Goal: Transaction & Acquisition: Download file/media

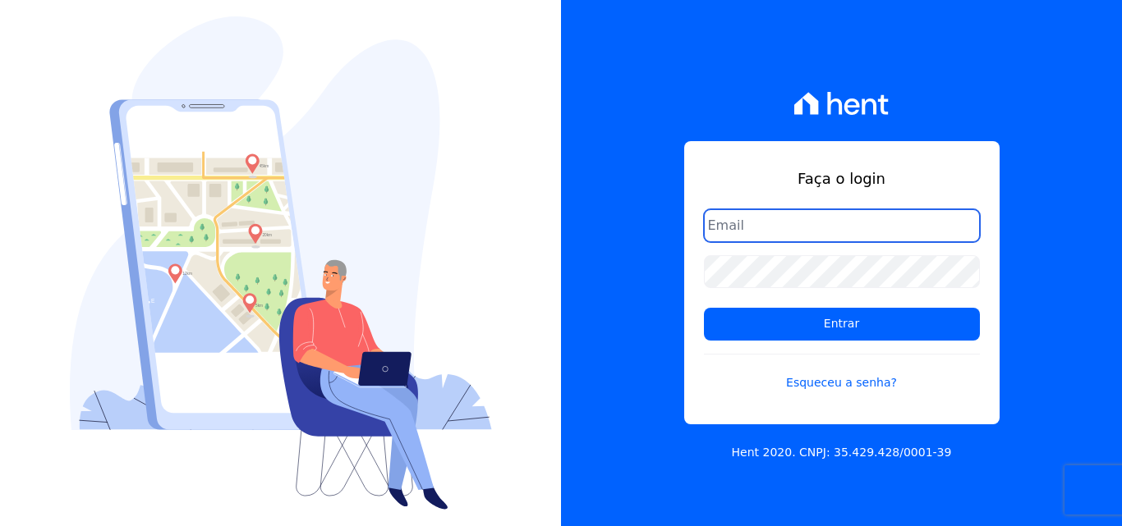
click at [765, 218] on input "email" at bounding box center [842, 225] width 276 height 33
type input "[PERSON_NAME][EMAIL_ADDRESS][PERSON_NAME][DOMAIN_NAME]"
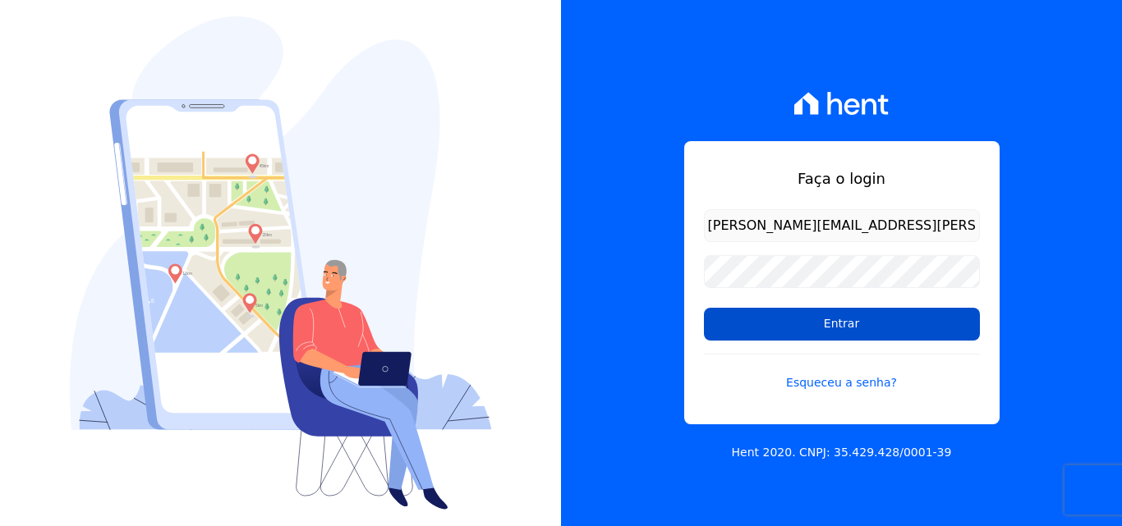
click at [746, 331] on input "Entrar" at bounding box center [842, 324] width 276 height 33
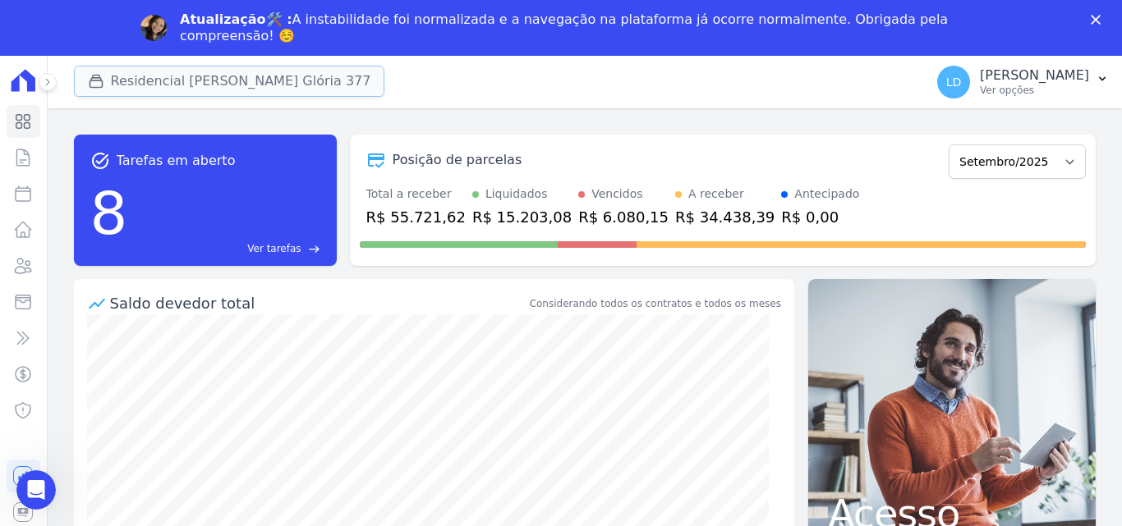
click at [225, 79] on button "Residencial [PERSON_NAME] Glória 377" at bounding box center [229, 81] width 311 height 31
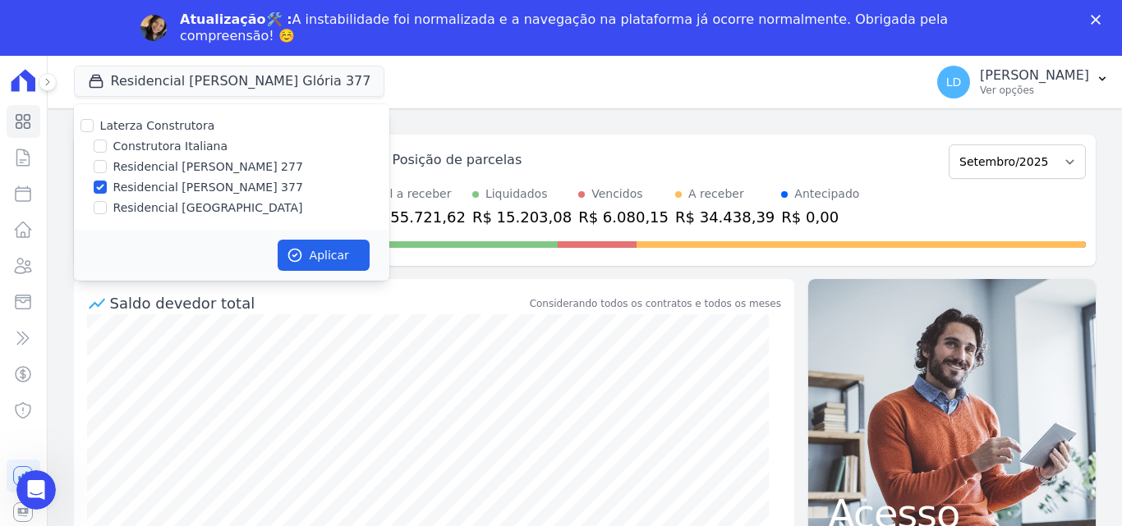
click at [175, 124] on label "Laterza Construtora" at bounding box center [157, 125] width 115 height 13
click at [94, 124] on input "Laterza Construtora" at bounding box center [86, 125] width 13 height 13
checkbox input "true"
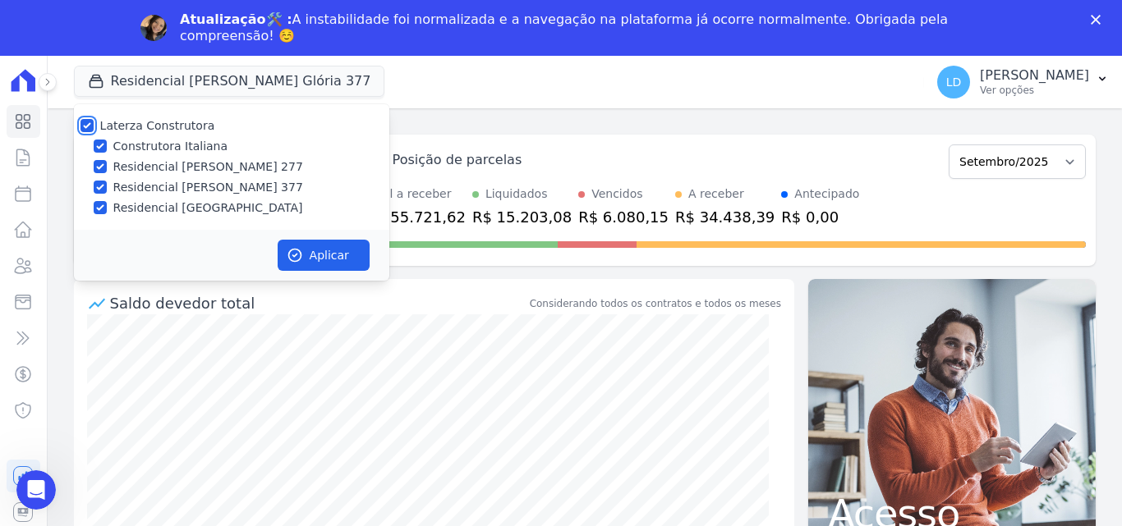
checkbox input "true"
click at [319, 262] on button "Aplicar" at bounding box center [324, 255] width 92 height 31
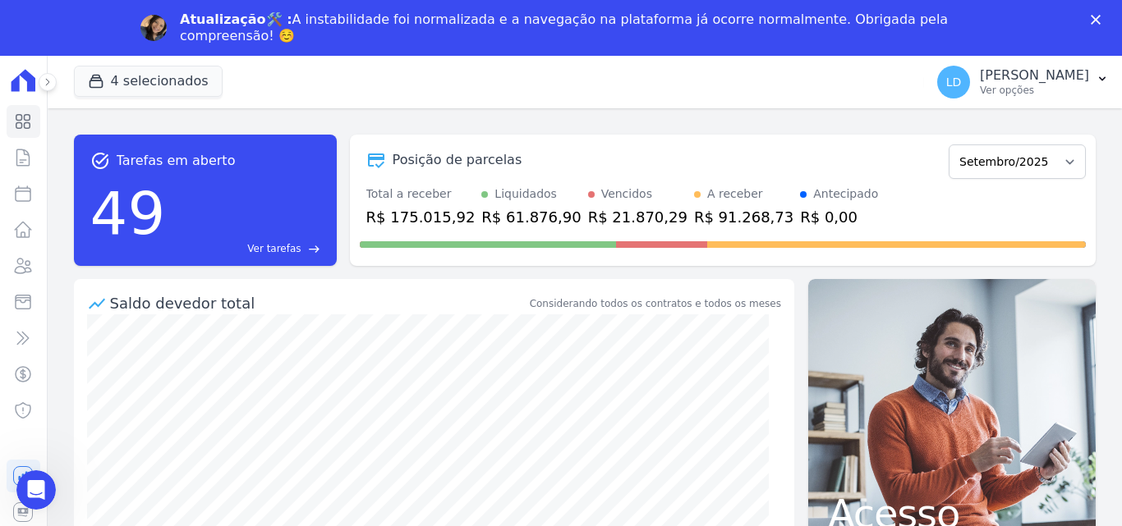
click at [1097, 19] on polygon "Fechar" at bounding box center [1096, 20] width 10 height 10
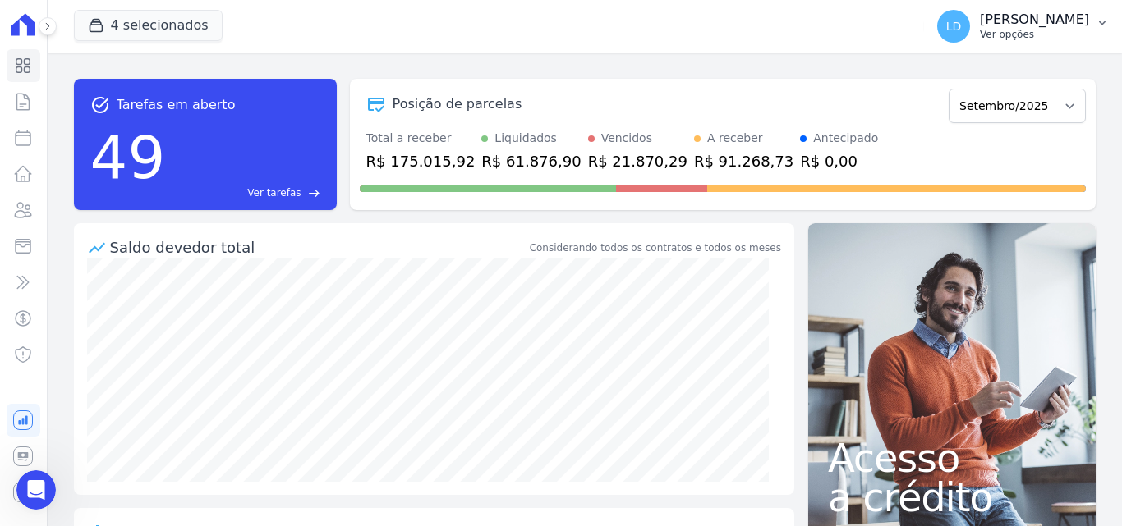
click at [1034, 38] on p "Ver opções" at bounding box center [1034, 34] width 109 height 13
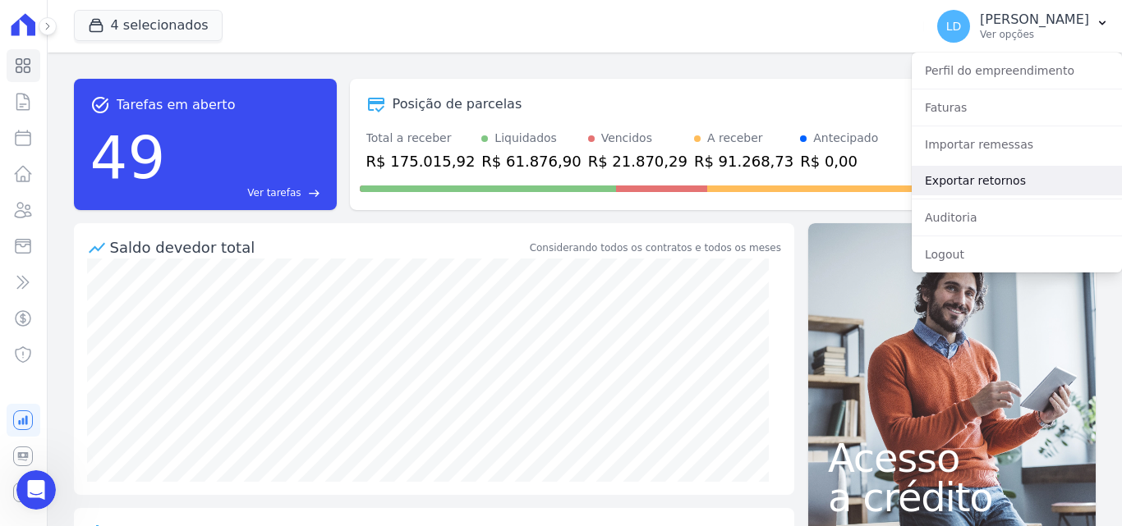
click at [993, 185] on link "Exportar retornos" at bounding box center [1017, 181] width 210 height 30
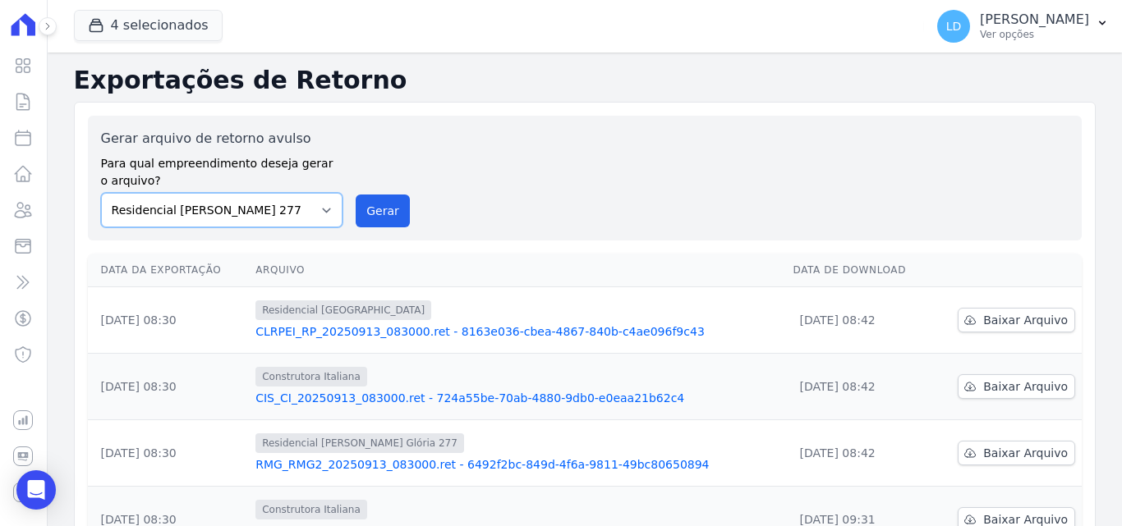
click at [281, 220] on select "Construtora Italiana Residencial Maria da Glória 277 Residencial Maria da Glóri…" at bounding box center [222, 210] width 242 height 34
select select "29fc0423-bfd4-480a-835e-7e440cfe6eb8"
click at [101, 193] on select "Construtora Italiana Residencial Maria da Glória 277 Residencial Maria da Glóri…" at bounding box center [222, 210] width 242 height 34
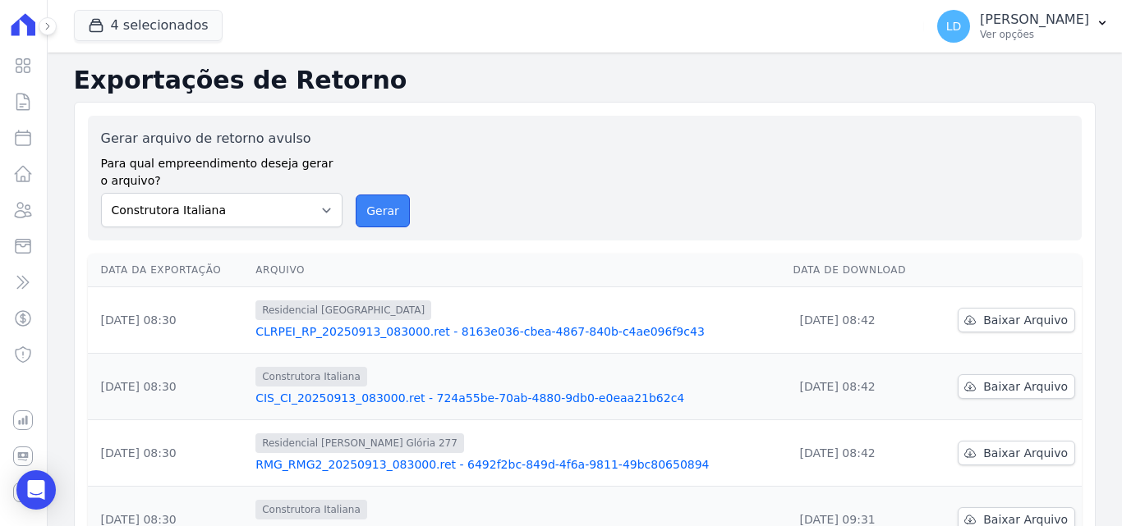
click at [366, 210] on button "Gerar" at bounding box center [383, 211] width 54 height 33
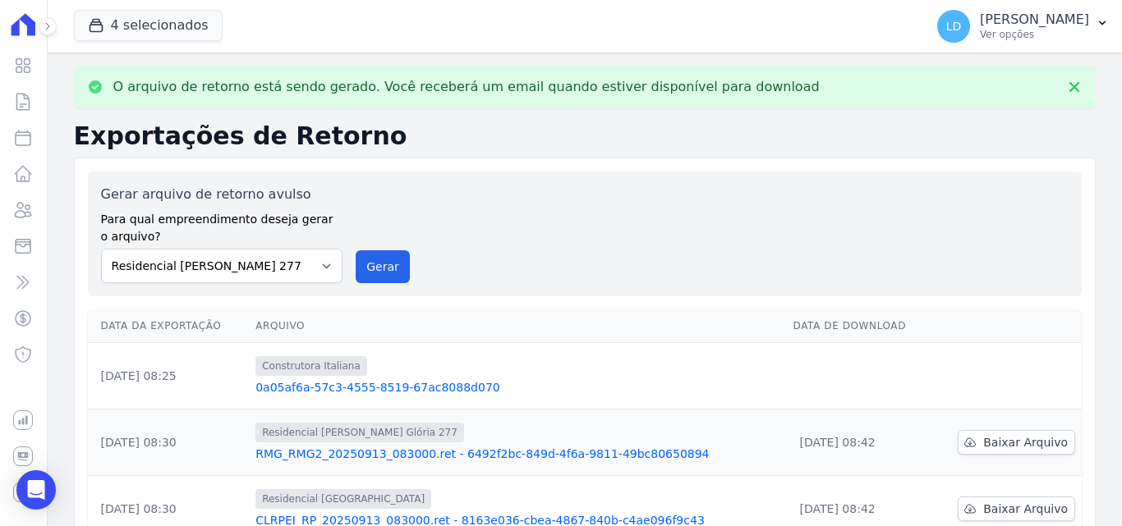
drag, startPoint x: 252, startPoint y: 286, endPoint x: 264, endPoint y: 260, distance: 28.7
click at [251, 285] on div "Gerar arquivo de retorno avulso Para qual empreendimento deseja gerar o arquivo…" at bounding box center [585, 234] width 994 height 125
click at [264, 260] on select "Construtora Italiana Residencial Maria da Glória 277 Residencial Maria da Glóri…" at bounding box center [222, 266] width 242 height 34
click at [101, 249] on select "Construtora Italiana Residencial Maria da Glória 277 Residencial Maria da Glóri…" at bounding box center [222, 266] width 242 height 34
click at [379, 260] on button "Gerar" at bounding box center [383, 267] width 54 height 33
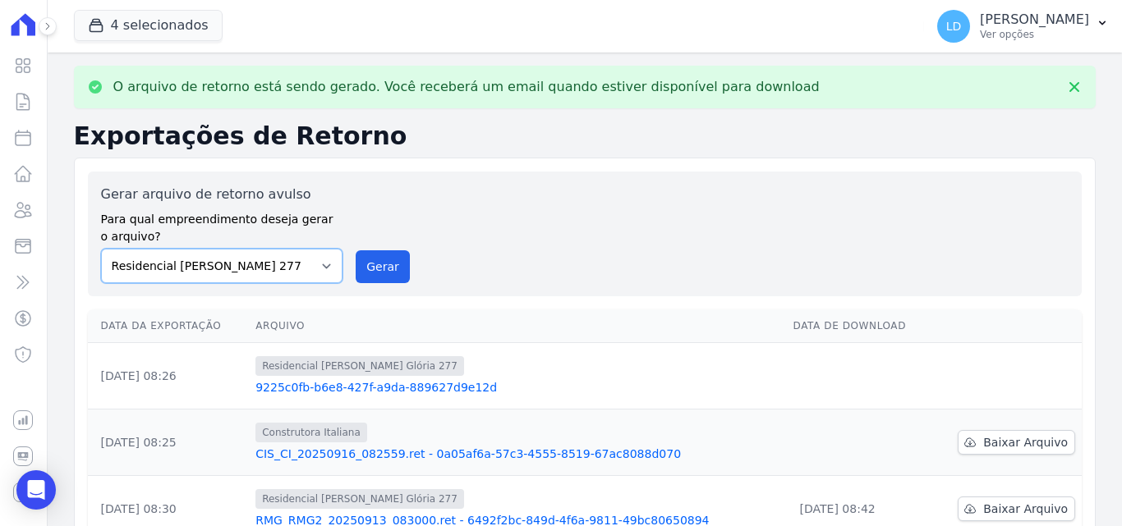
click at [267, 263] on select "Construtora Italiana Residencial Maria da Glória 277 Residencial Maria da Glóri…" at bounding box center [222, 266] width 242 height 34
select select "0cd9190e-dfd9-46e5-afc8-7298ef4c0c2b"
click at [101, 249] on select "Construtora Italiana Residencial Maria da Glória 277 Residencial Maria da Glóri…" at bounding box center [222, 266] width 242 height 34
drag, startPoint x: 381, startPoint y: 264, endPoint x: 613, endPoint y: 158, distance: 254.7
click at [383, 260] on button "Gerar" at bounding box center [383, 267] width 54 height 33
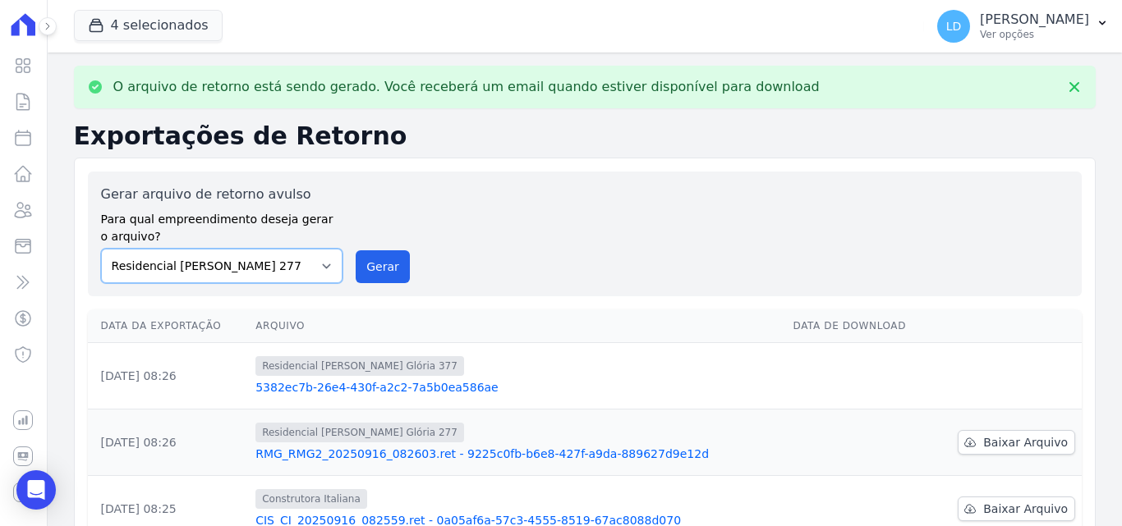
click at [271, 274] on select "Construtora Italiana Residencial Maria da Glória 277 Residencial Maria da Glóri…" at bounding box center [222, 266] width 242 height 34
select select "6440c0a1-232b-4aa1-adfe-88cb95fffe46"
click at [101, 249] on select "Construtora Italiana Residencial Maria da Glória 277 Residencial Maria da Glóri…" at bounding box center [222, 266] width 242 height 34
click at [366, 274] on button "Gerar" at bounding box center [383, 267] width 54 height 33
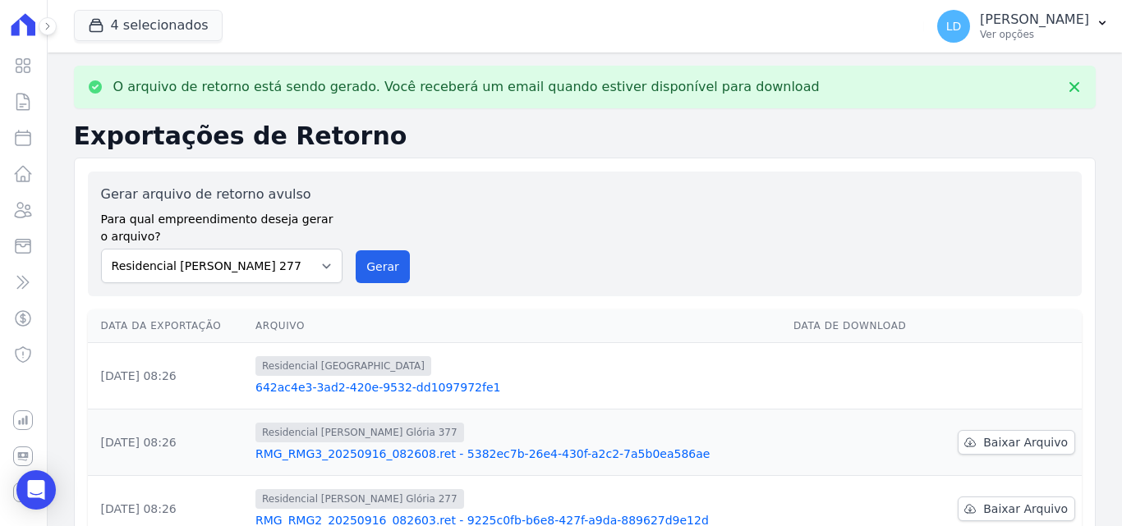
click at [1034, 30] on p "Ver opções" at bounding box center [1034, 34] width 109 height 13
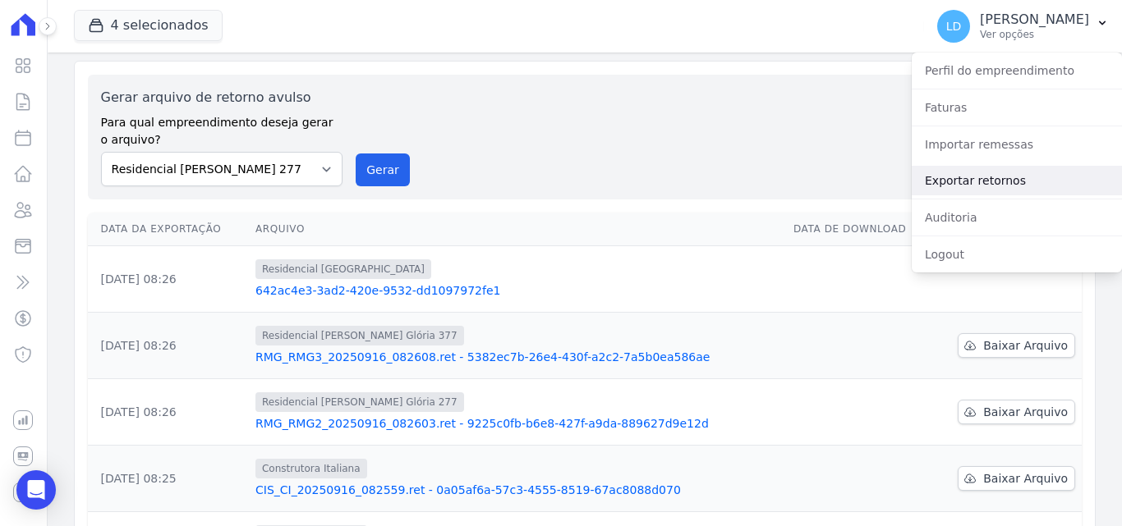
scroll to position [164, 0]
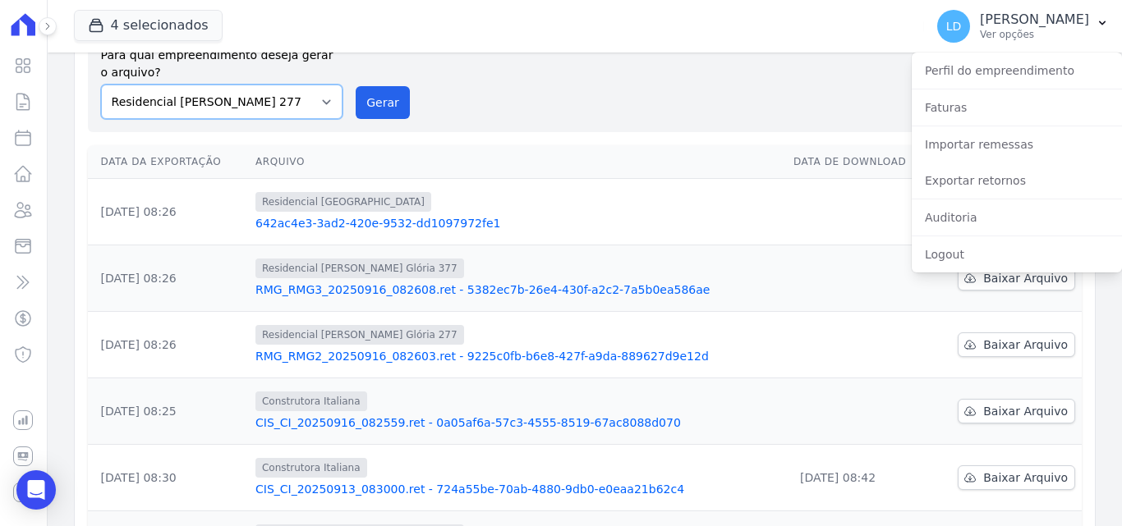
click at [209, 97] on select "Construtora Italiana Residencial Maria da Glória 277 Residencial Maria da Glóri…" at bounding box center [222, 102] width 242 height 34
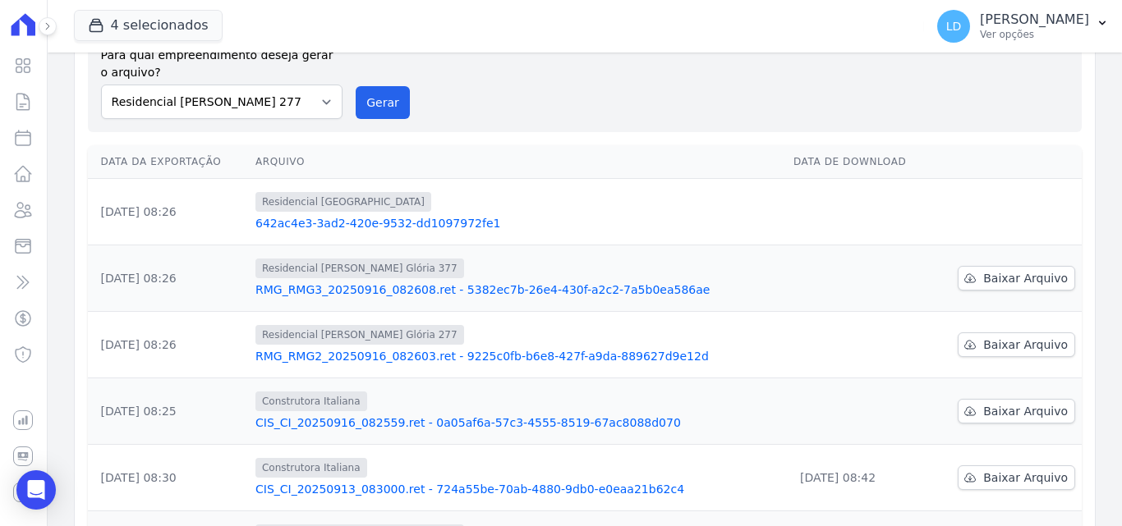
click at [582, 103] on div "Gerar arquivo de retorno avulso Para qual empreendimento deseja gerar o arquivo…" at bounding box center [585, 70] width 968 height 99
click at [1027, 24] on p "Lígia Dias Silva" at bounding box center [1034, 19] width 109 height 16
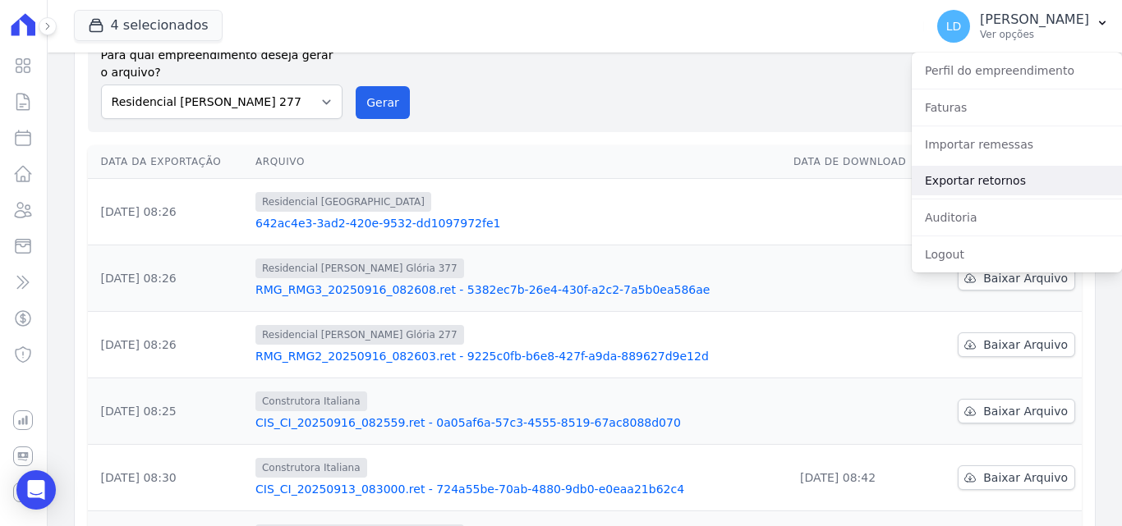
click at [977, 174] on link "Exportar retornos" at bounding box center [1017, 181] width 210 height 30
click at [977, 182] on link "Exportar retornos" at bounding box center [1017, 181] width 210 height 30
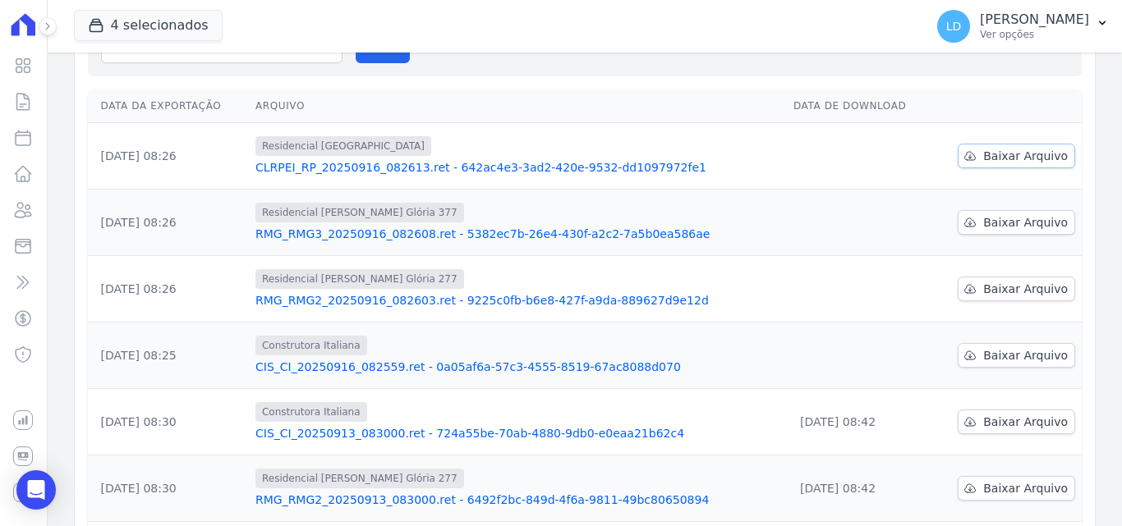
click at [1000, 152] on span "Baixar Arquivo" at bounding box center [1025, 156] width 85 height 16
click at [1033, 223] on span "Baixar Arquivo" at bounding box center [1025, 222] width 85 height 16
click at [991, 297] on span "Baixar Arquivo" at bounding box center [1025, 289] width 85 height 16
click at [1023, 355] on span "Baixar Arquivo" at bounding box center [1025, 355] width 85 height 16
click at [992, 47] on button "LD Lígia Dias Silva Ver opções" at bounding box center [1023, 26] width 198 height 46
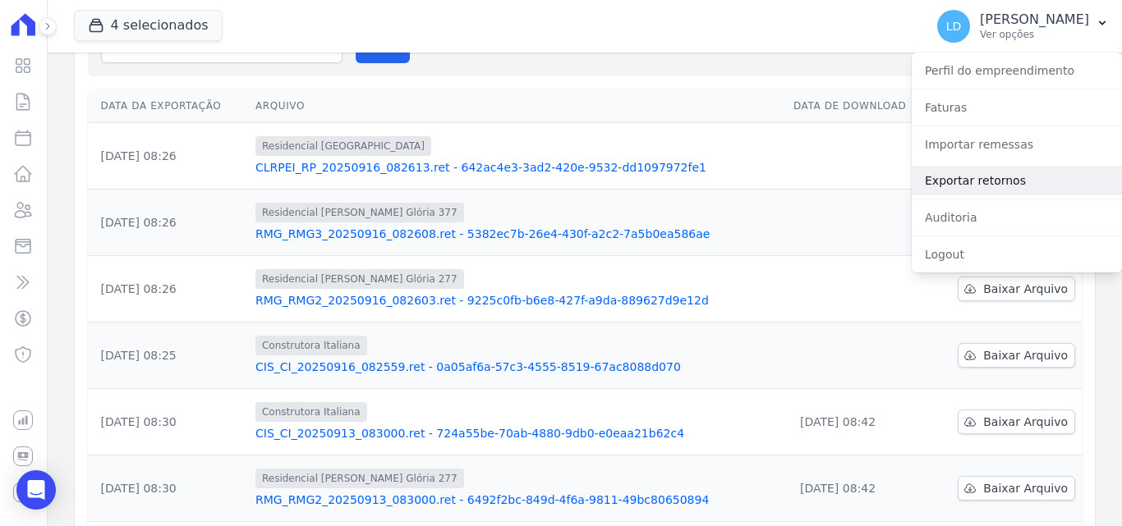
click at [986, 184] on link "Exportar retornos" at bounding box center [1017, 181] width 210 height 30
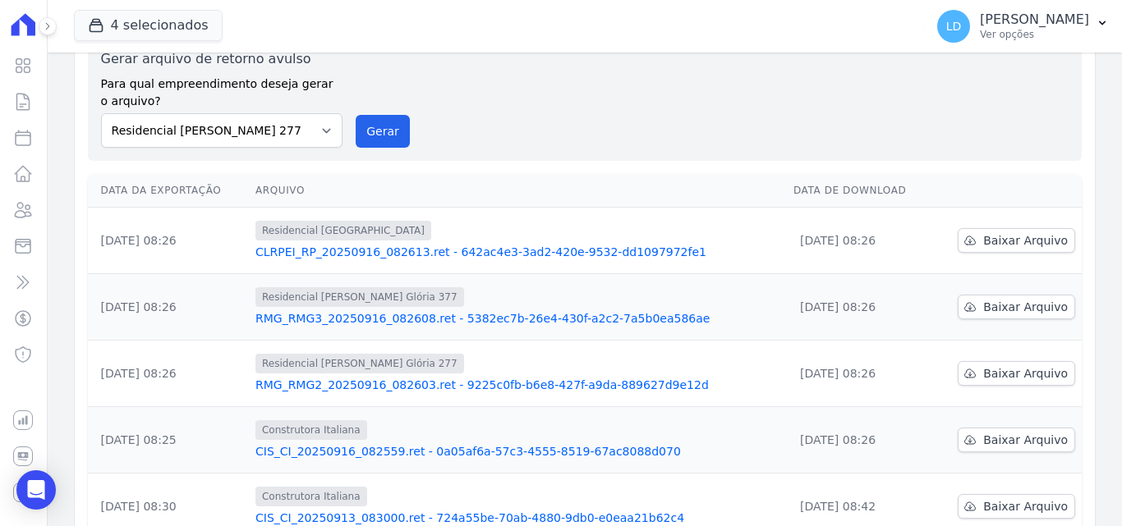
scroll to position [0, 0]
